Goal: Register for event/course

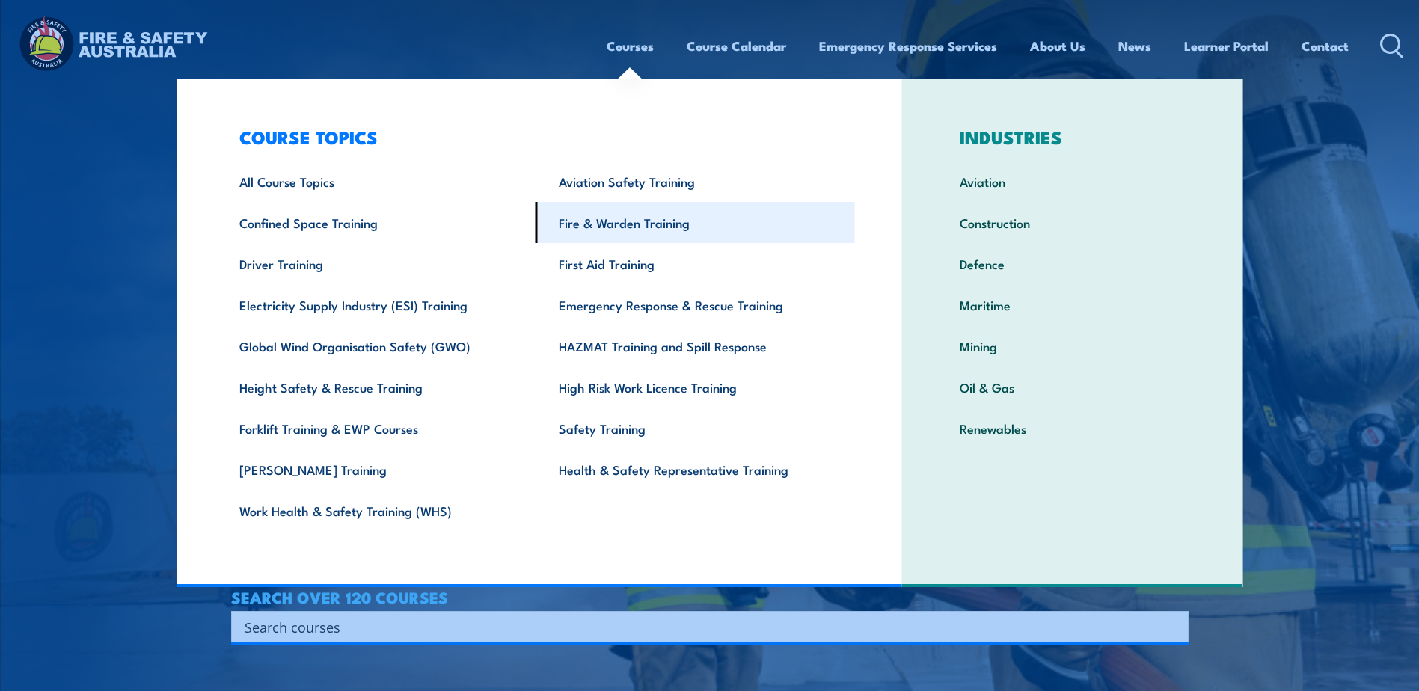
click at [609, 226] on link "Fire & Warden Training" at bounding box center [694, 222] width 319 height 41
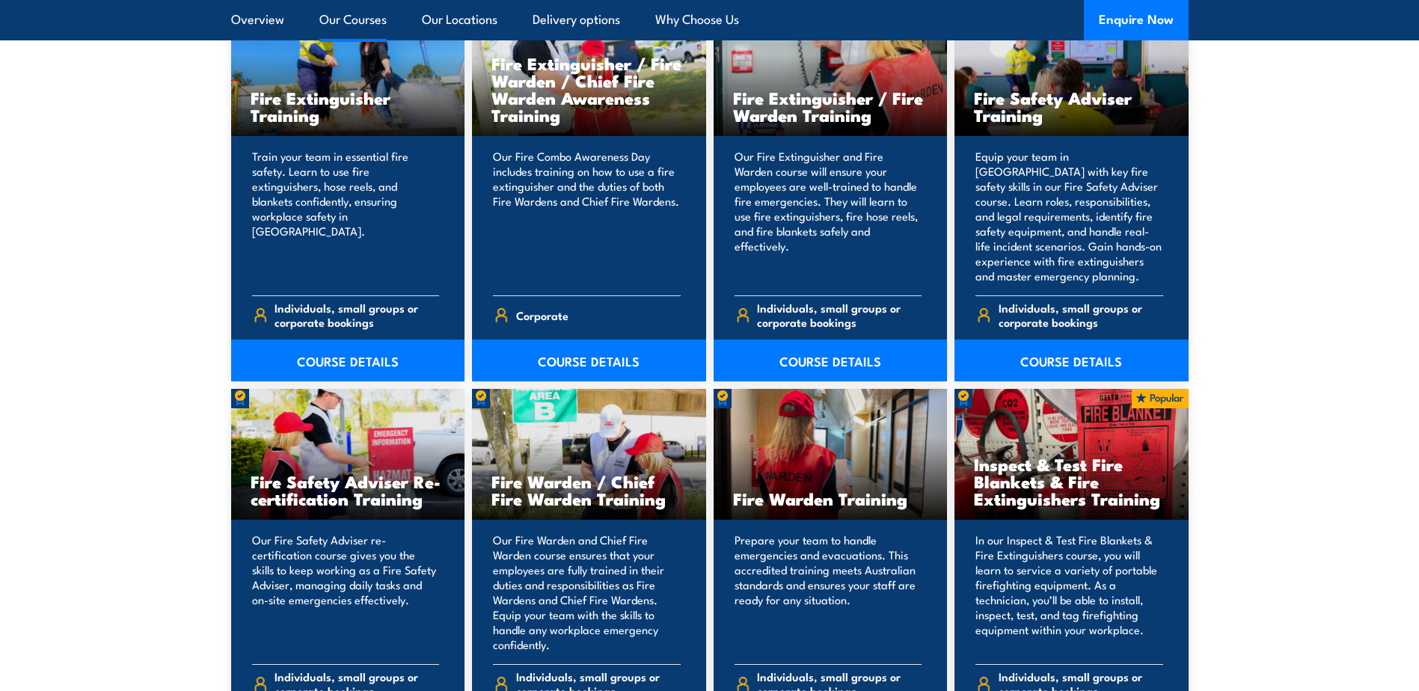
scroll to position [1720, 0]
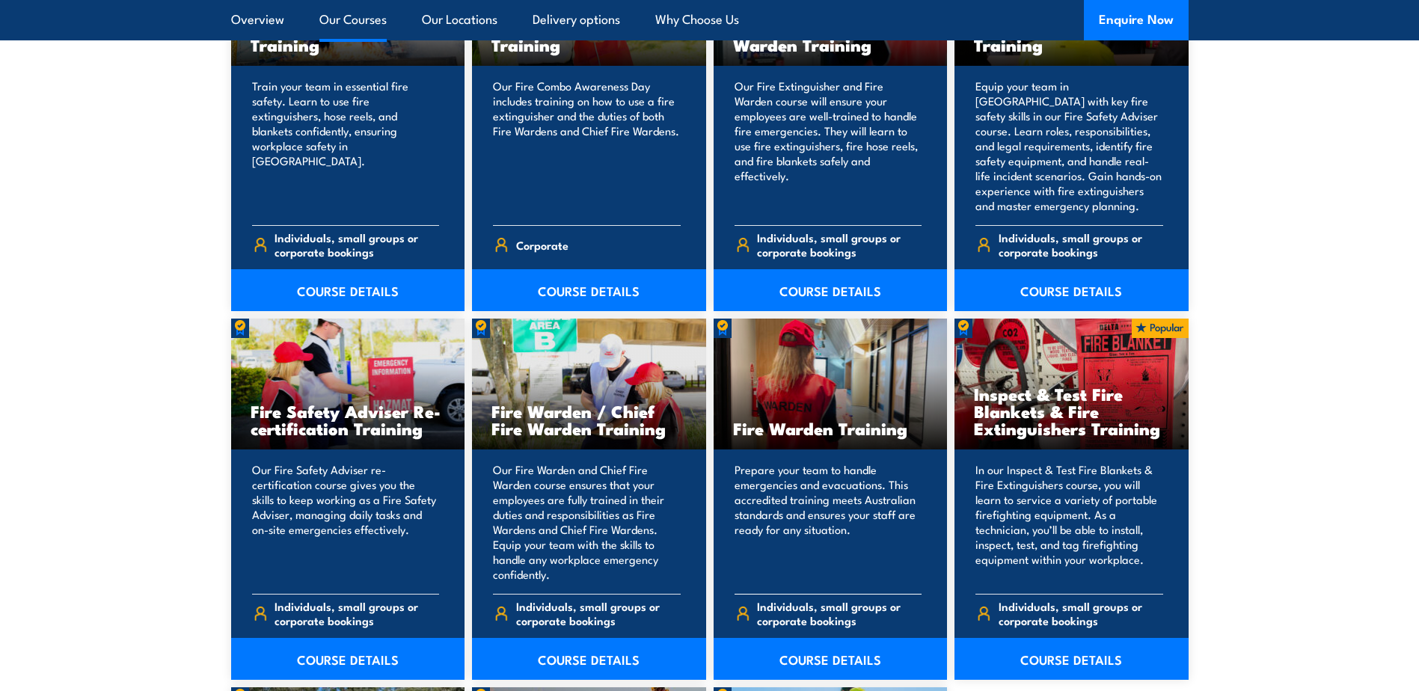
click at [831, 372] on div "Fire Warden Training" at bounding box center [830, 384] width 234 height 131
click at [823, 658] on link "COURSE DETAILS" at bounding box center [830, 659] width 234 height 42
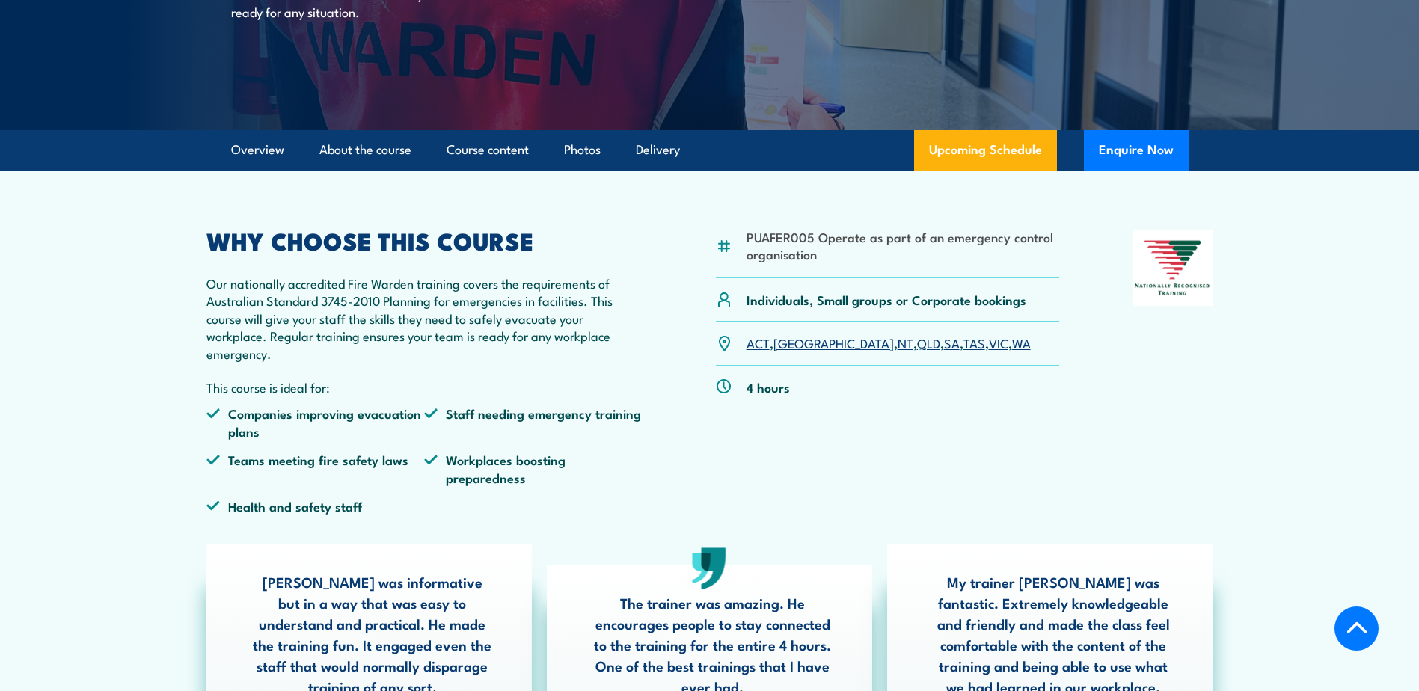
scroll to position [299, 0]
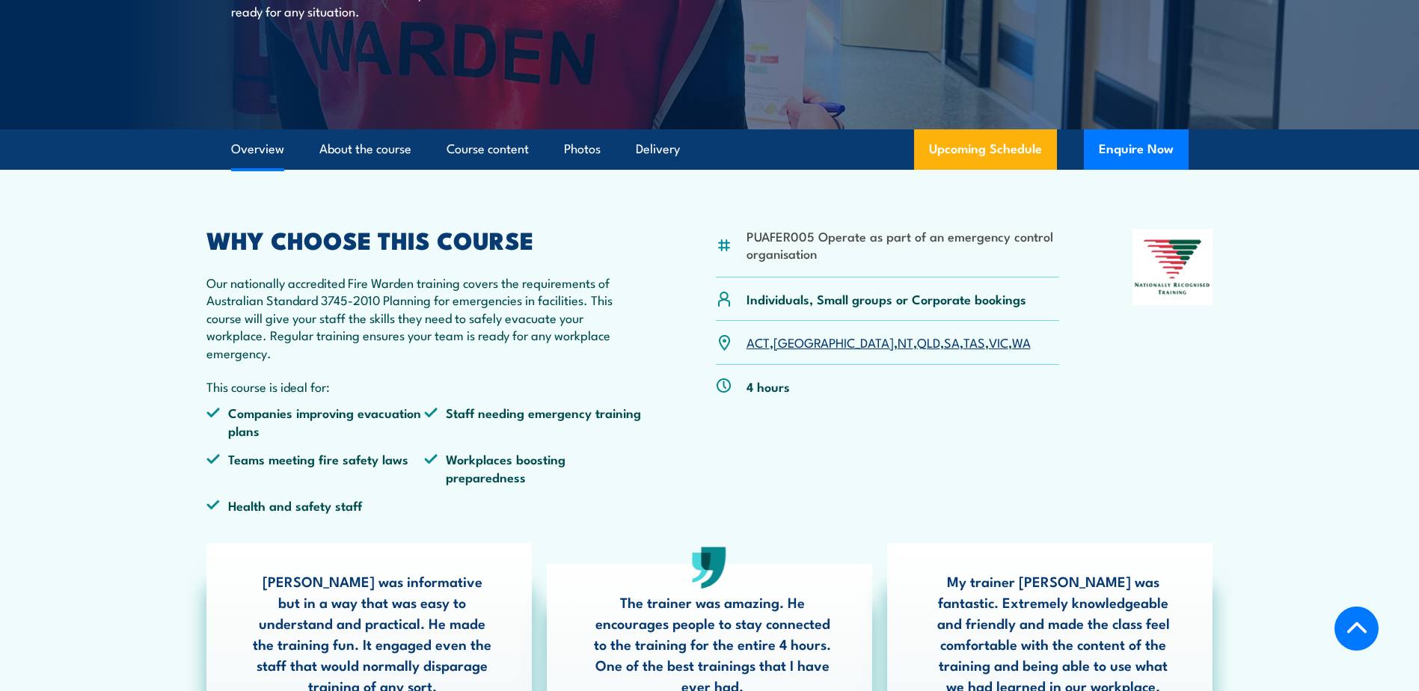
click at [1012, 343] on link "WA" at bounding box center [1021, 342] width 19 height 18
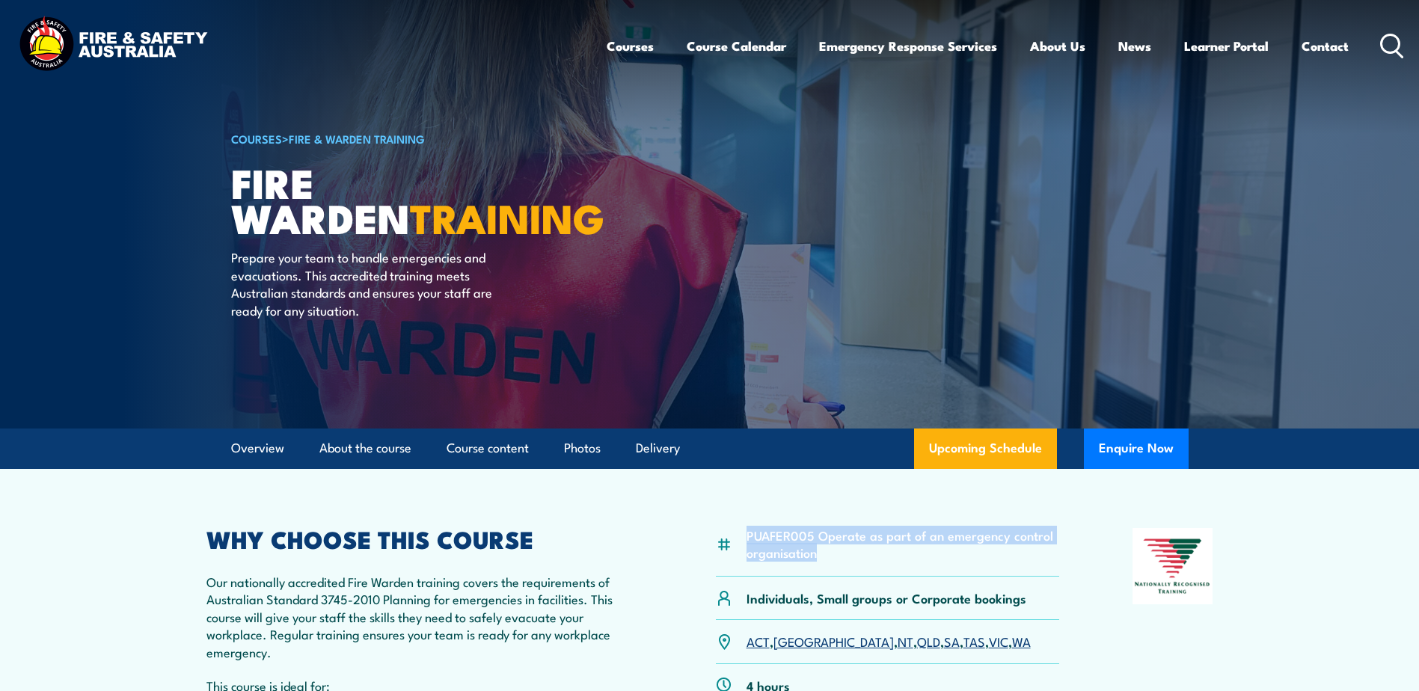
drag, startPoint x: 747, startPoint y: 535, endPoint x: 824, endPoint y: 556, distance: 80.0
click at [824, 556] on li "PUAFER005 Operate as part of an emergency control organisation" at bounding box center [902, 543] width 313 height 35
copy li "PUAFER005 Operate as part of an emergency control organisation"
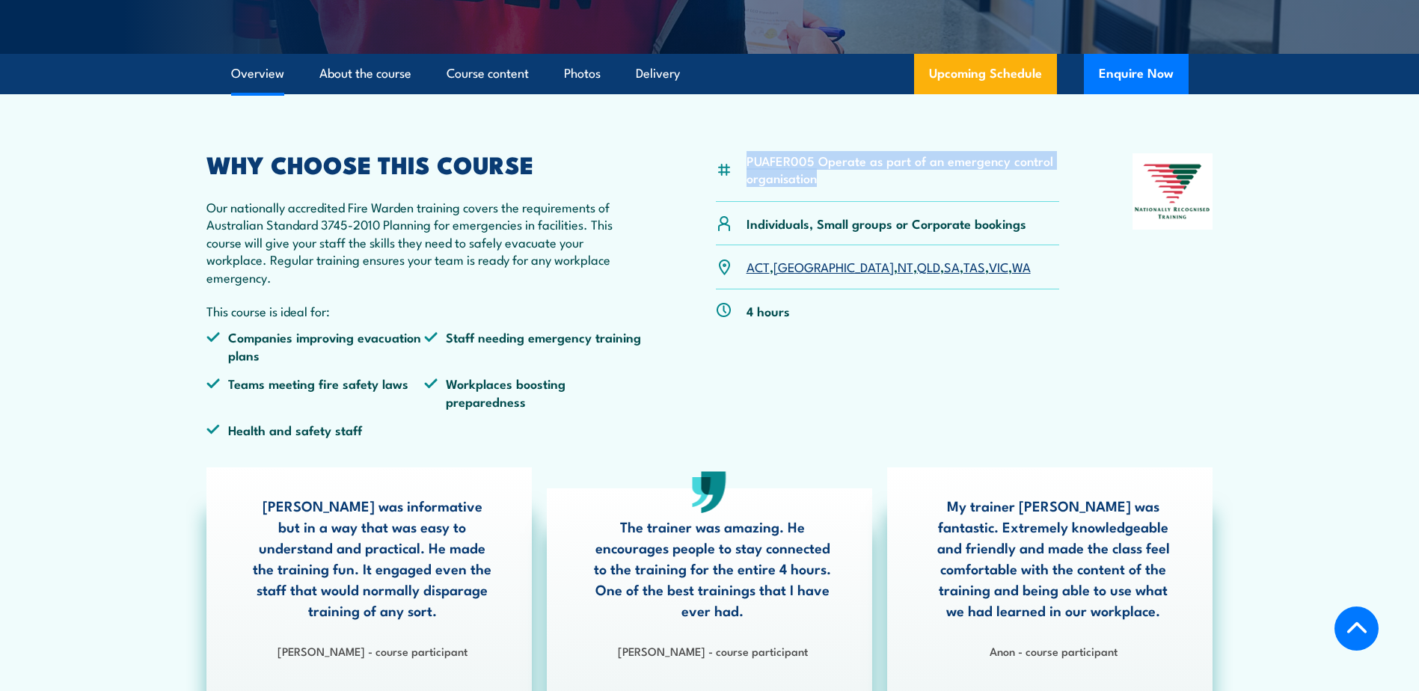
scroll to position [374, 0]
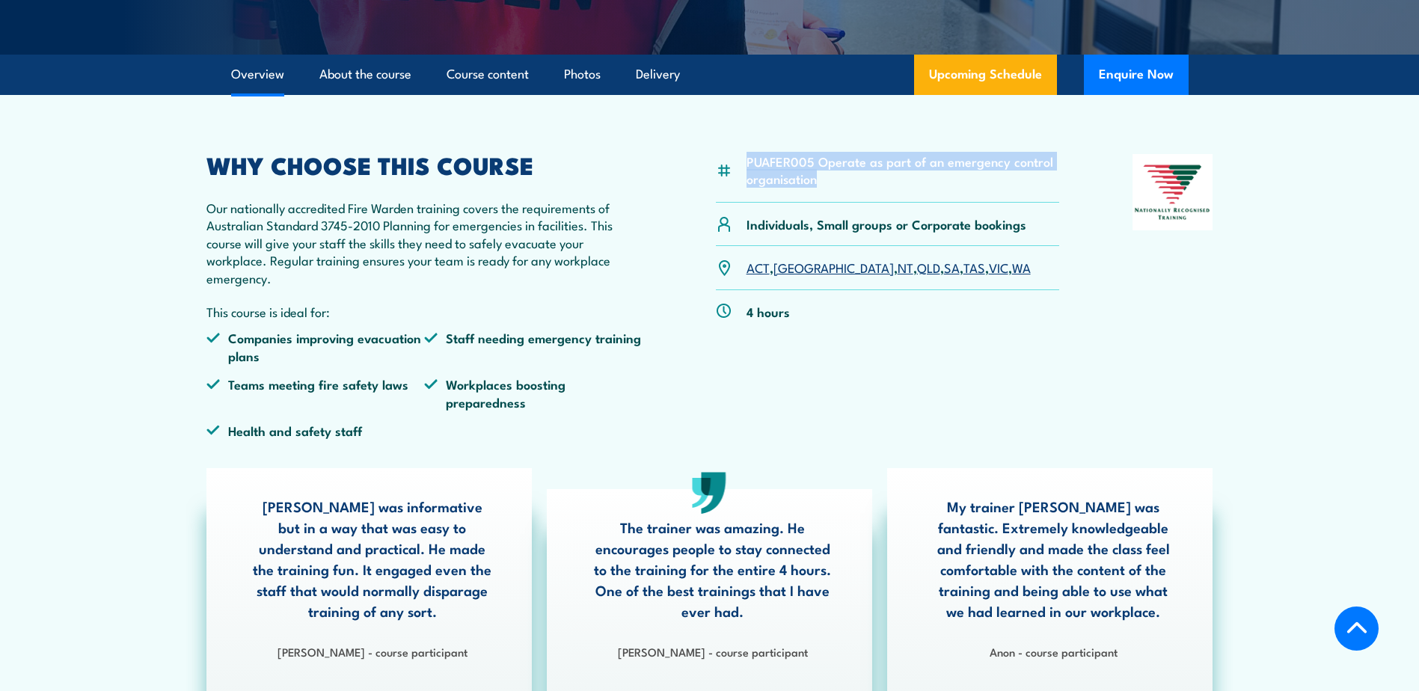
click at [1012, 271] on link "WA" at bounding box center [1021, 267] width 19 height 18
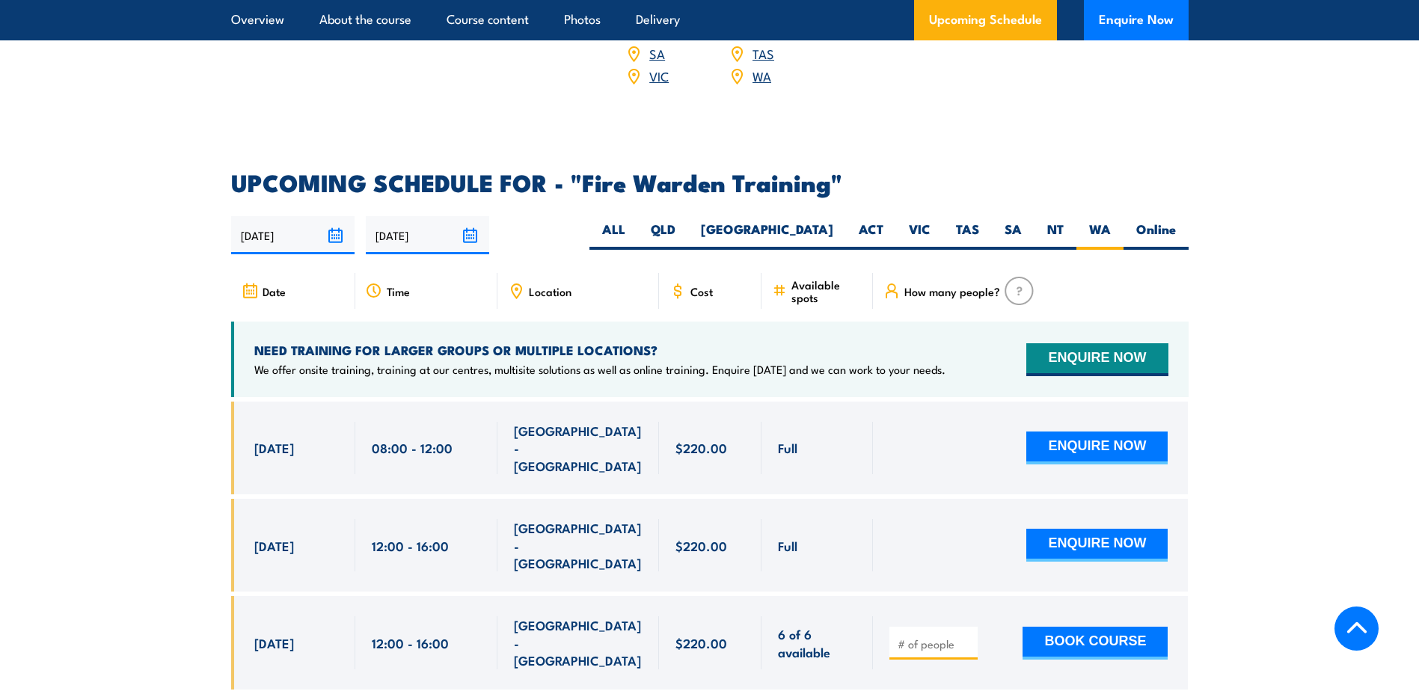
scroll to position [2631, 0]
